Goal: Information Seeking & Learning: Learn about a topic

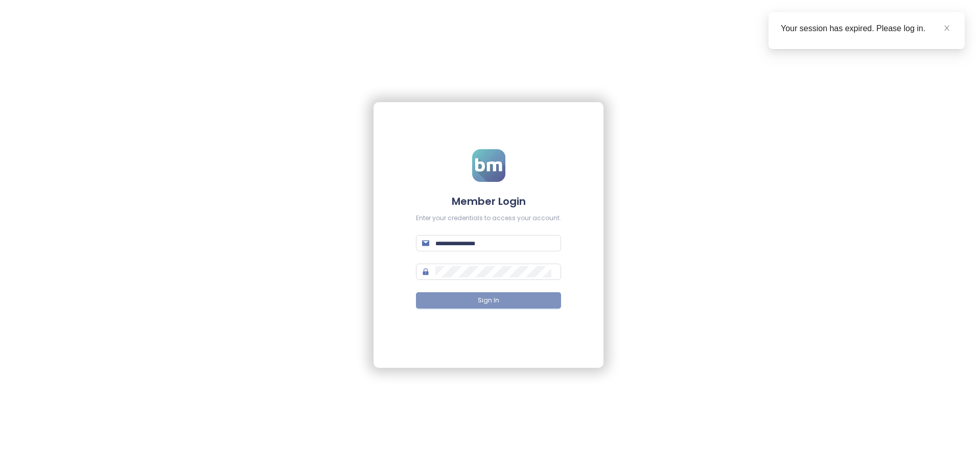
type input "**********"
click at [486, 301] on span "Sign In" at bounding box center [488, 301] width 21 height 10
type input "**********"
click at [502, 297] on button "Sign In" at bounding box center [488, 300] width 145 height 16
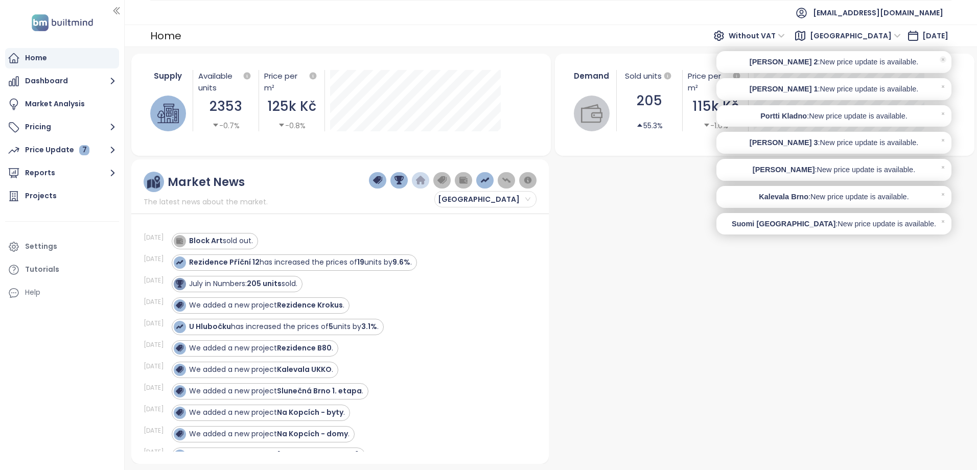
click at [945, 58] on icon at bounding box center [943, 59] width 7 height 7
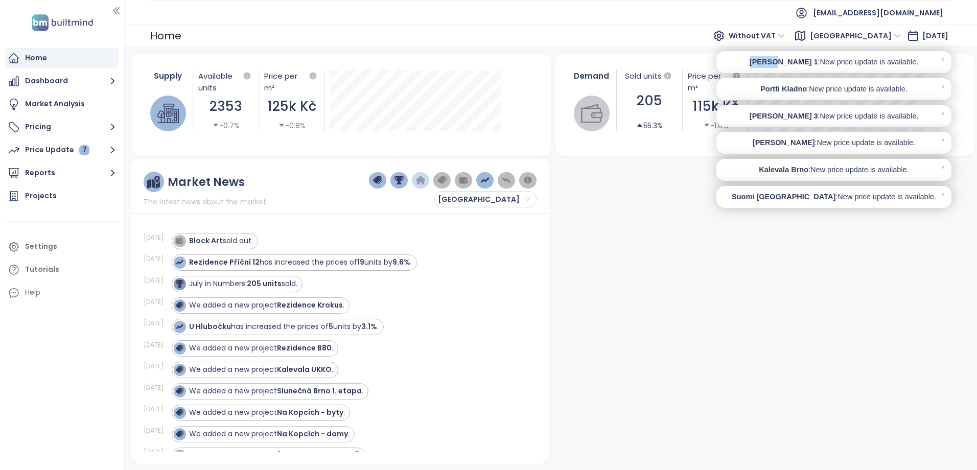
click at [945, 58] on icon at bounding box center [943, 59] width 7 height 7
click at [945, 83] on icon at bounding box center [943, 86] width 7 height 7
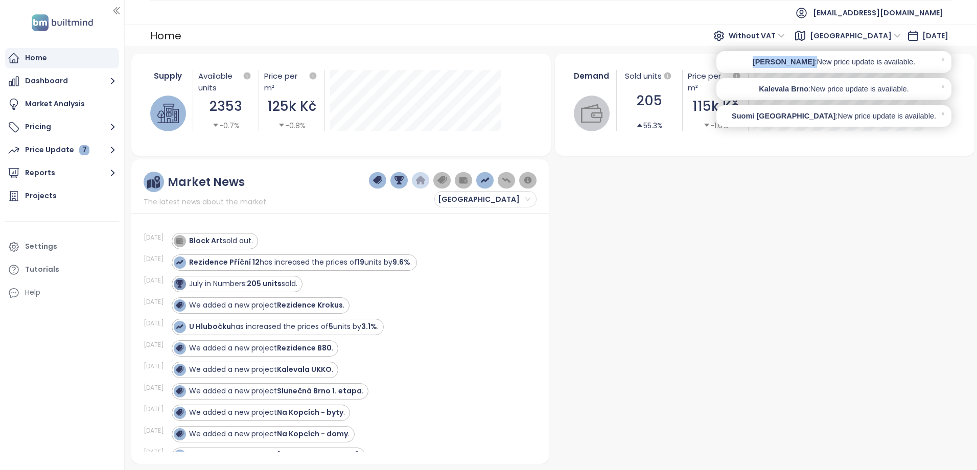
click at [945, 58] on icon at bounding box center [943, 59] width 7 height 7
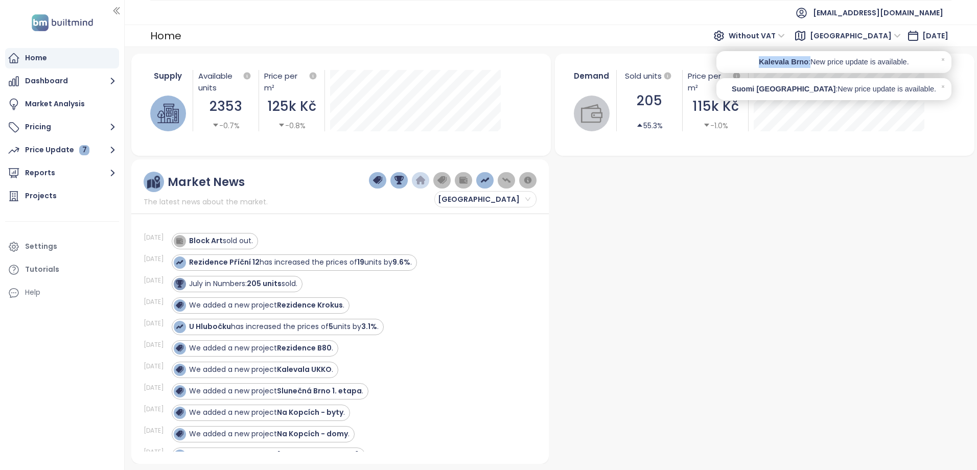
click at [945, 58] on icon at bounding box center [943, 59] width 7 height 7
click at [945, 83] on icon at bounding box center [943, 86] width 7 height 7
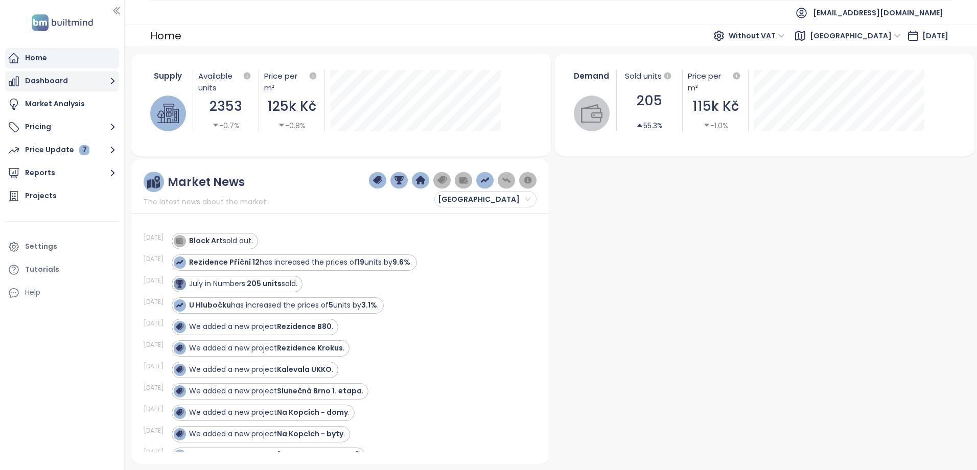
click at [56, 76] on button "Dashboard" at bounding box center [62, 81] width 114 height 20
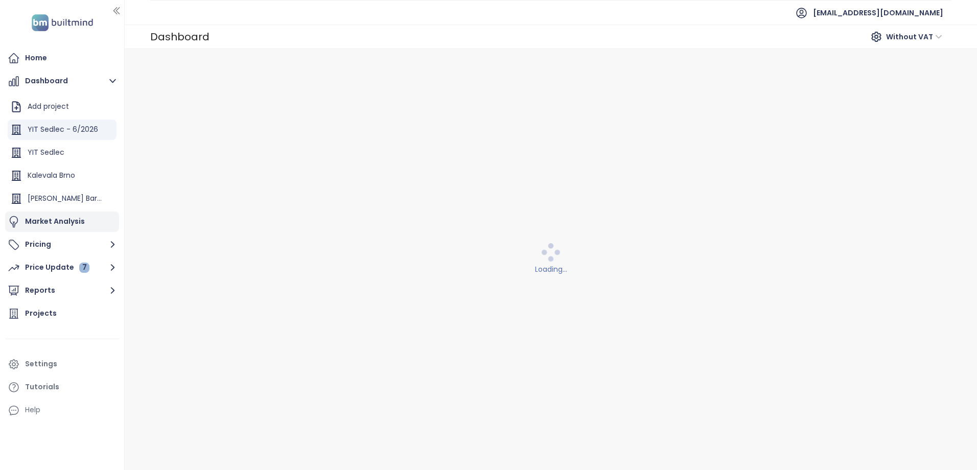
click at [52, 220] on div "Market Analysis" at bounding box center [55, 221] width 60 height 13
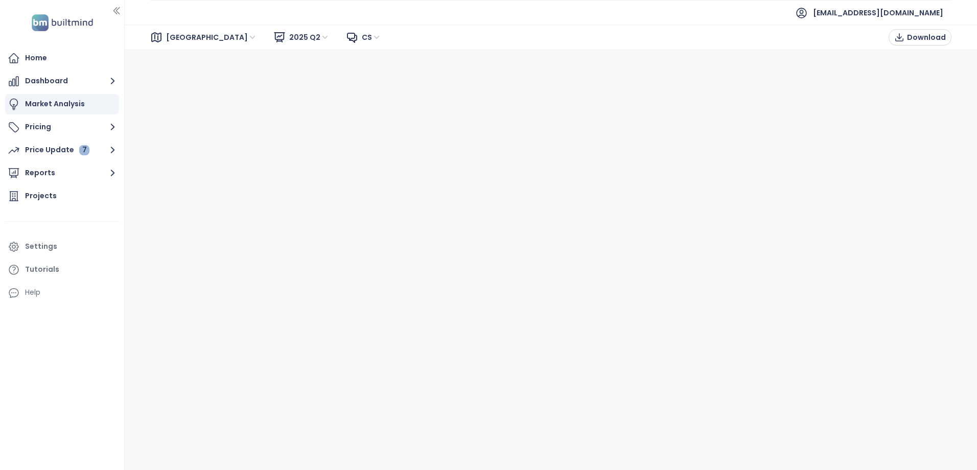
click at [362, 33] on span "cs" at bounding box center [371, 37] width 19 height 15
click at [362, 34] on span "cs" at bounding box center [371, 37] width 19 height 15
click at [362, 37] on span "cs" at bounding box center [371, 37] width 19 height 15
click at [347, 38] on icon at bounding box center [351, 37] width 9 height 9
click at [73, 167] on button "Reports" at bounding box center [62, 173] width 114 height 20
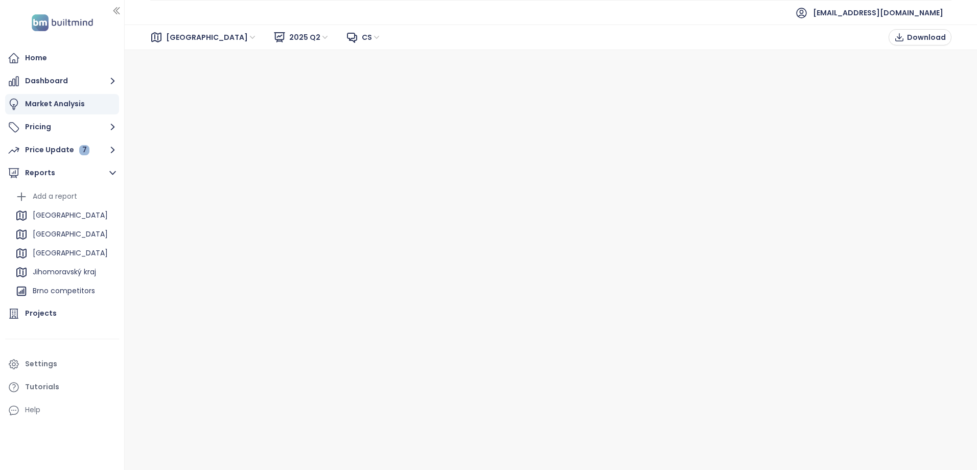
click at [289, 33] on span "2025 Q2" at bounding box center [309, 37] width 40 height 15
click at [362, 37] on span "cs" at bounding box center [371, 37] width 19 height 15
click at [184, 39] on span "Praha" at bounding box center [211, 37] width 91 height 15
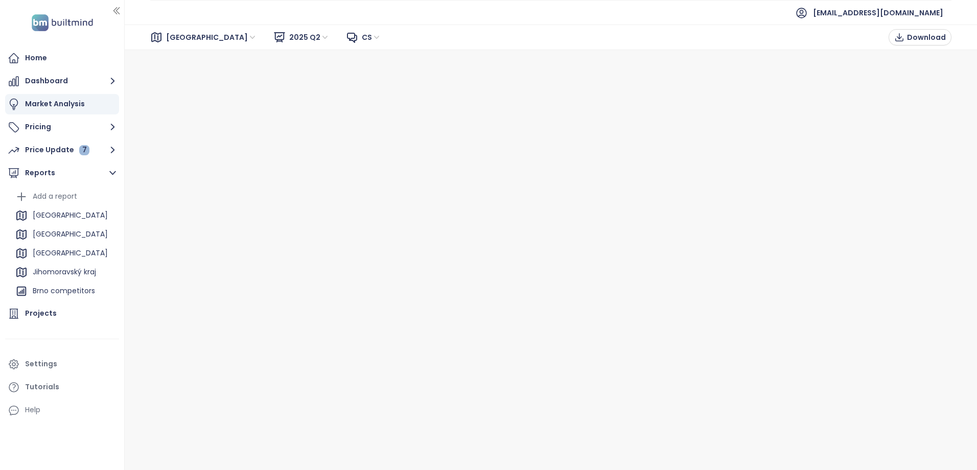
click at [64, 102] on div "Market Analysis" at bounding box center [55, 104] width 60 height 13
click at [51, 127] on button "Pricing" at bounding box center [62, 127] width 114 height 20
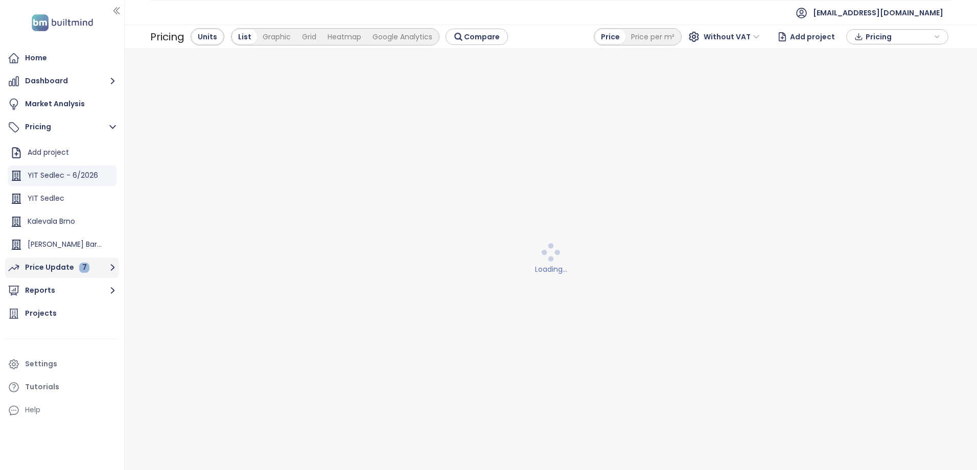
click at [59, 265] on div "Price Update 7" at bounding box center [57, 267] width 64 height 13
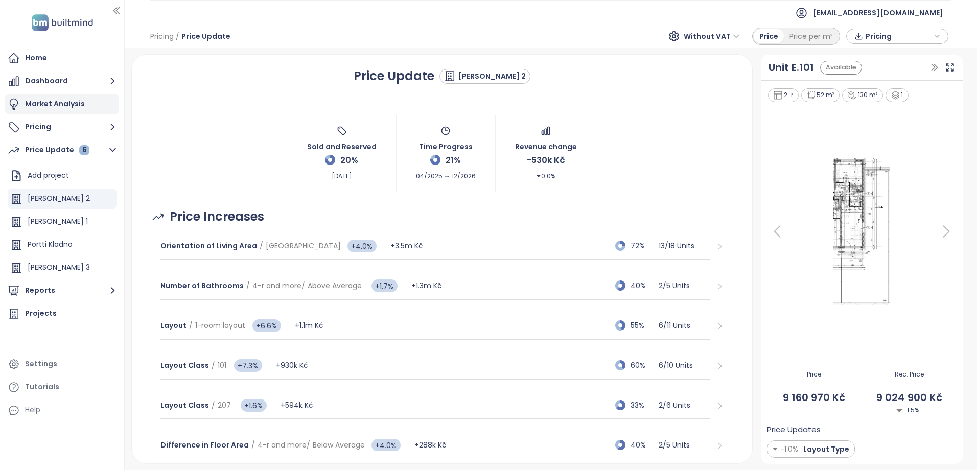
click at [58, 106] on div "Market Analysis" at bounding box center [55, 104] width 60 height 13
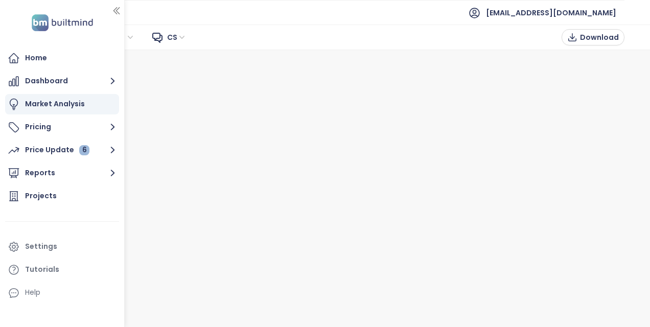
click at [252, 38] on div "Praha 2025 Q2 cs Download" at bounding box center [325, 38] width 650 height 26
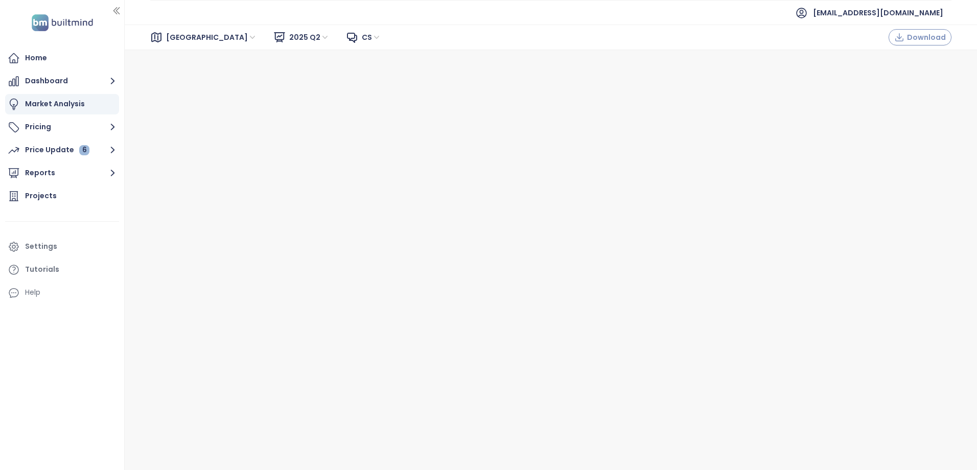
click at [915, 36] on span "Download" at bounding box center [926, 37] width 39 height 11
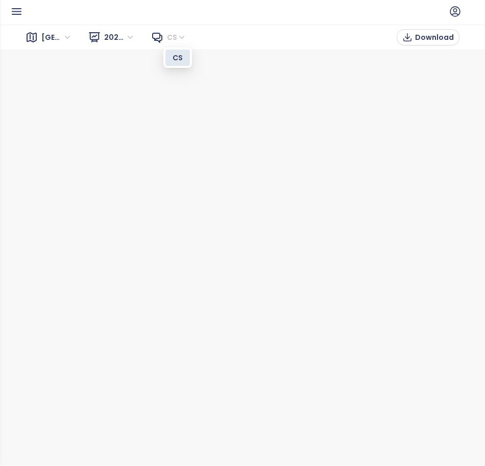
click at [182, 36] on span "cs" at bounding box center [176, 37] width 19 height 15
click at [170, 36] on span "cs" at bounding box center [176, 37] width 19 height 15
click at [155, 36] on icon at bounding box center [157, 37] width 12 height 12
click at [180, 35] on span "cs" at bounding box center [176, 37] width 19 height 15
click at [125, 413] on div "Praha 2025 Q2 cs Download" at bounding box center [242, 245] width 485 height 441
